Goal: Information Seeking & Learning: Learn about a topic

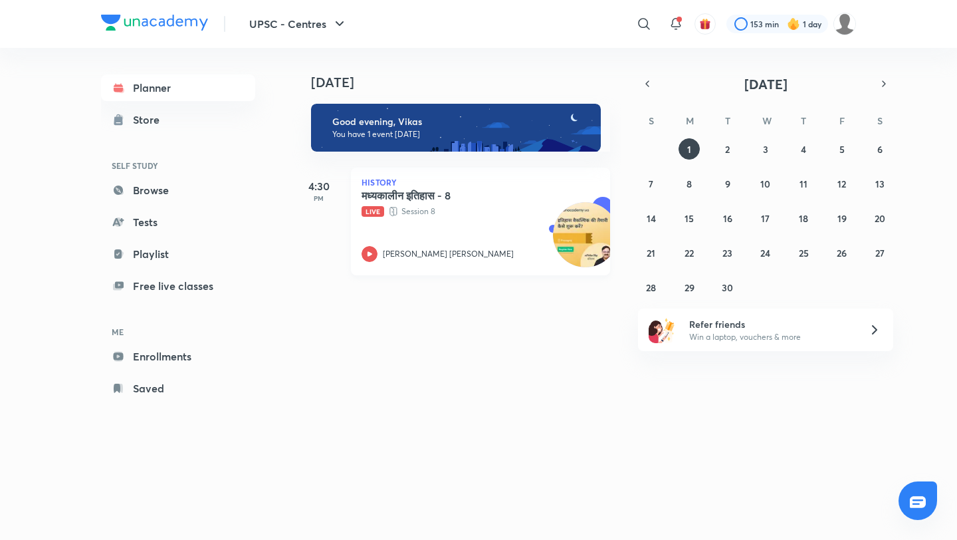
click at [370, 250] on icon at bounding box center [370, 254] width 16 height 16
